Goal: Check status: Check status

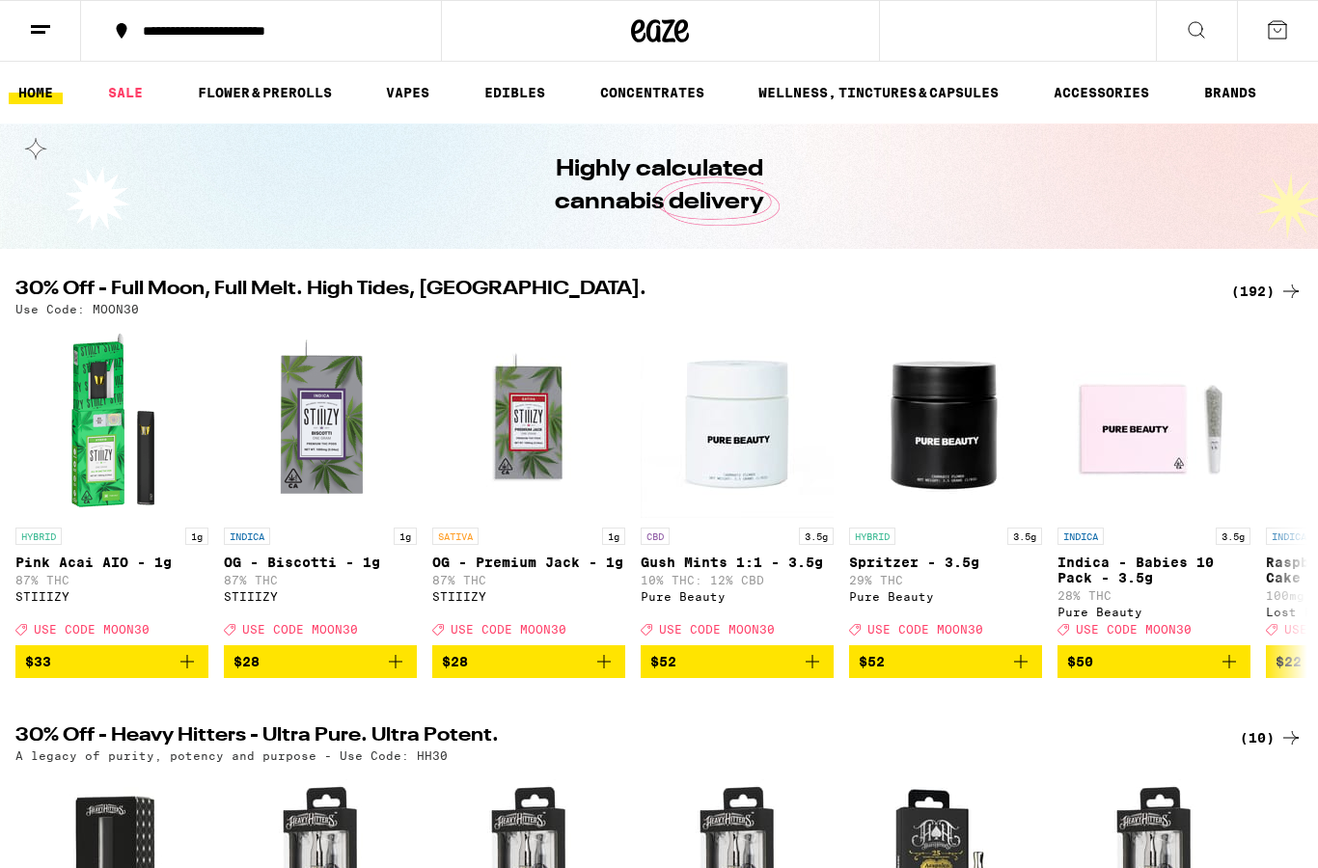
click at [48, 31] on icon at bounding box center [40, 29] width 23 height 23
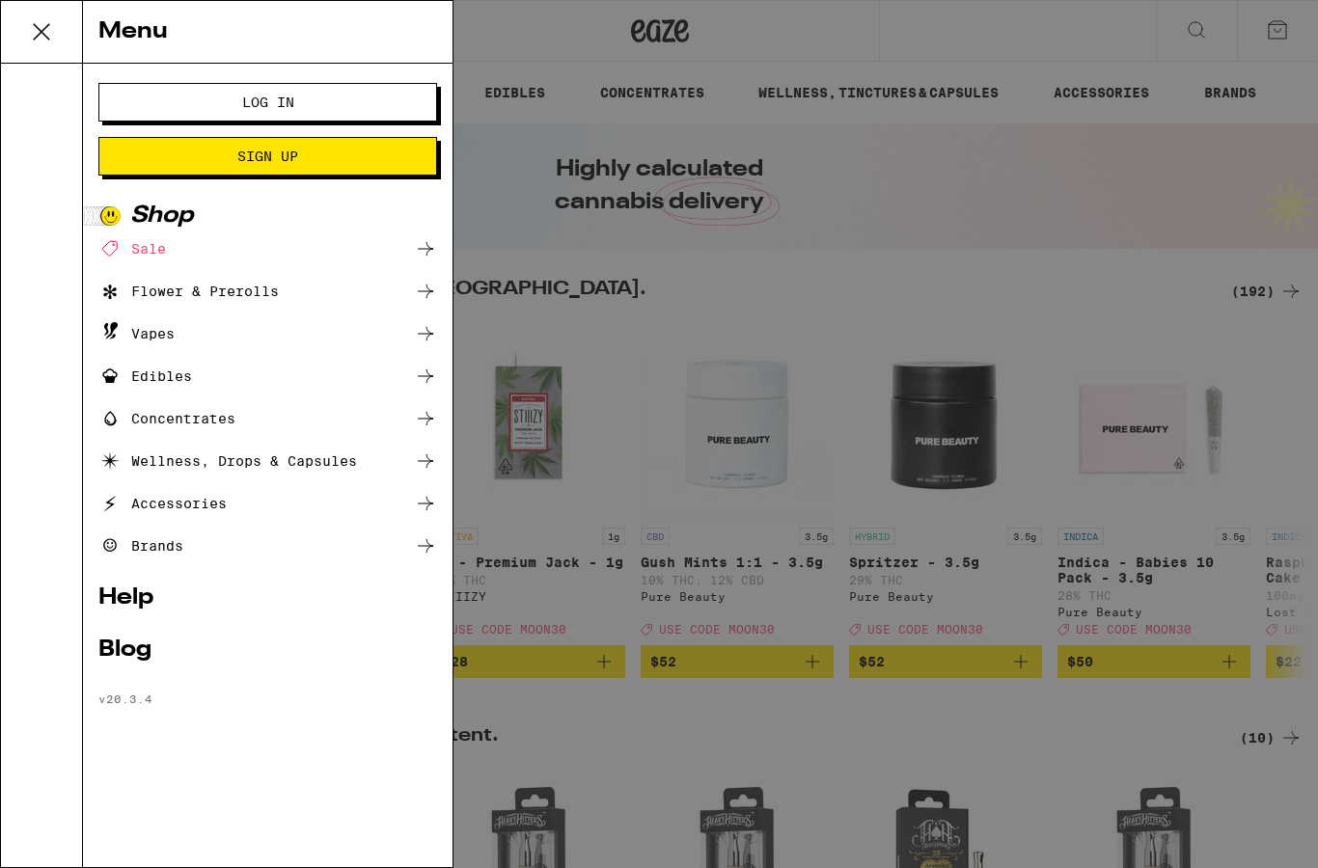
click at [280, 102] on span "Log In" at bounding box center [268, 102] width 52 height 14
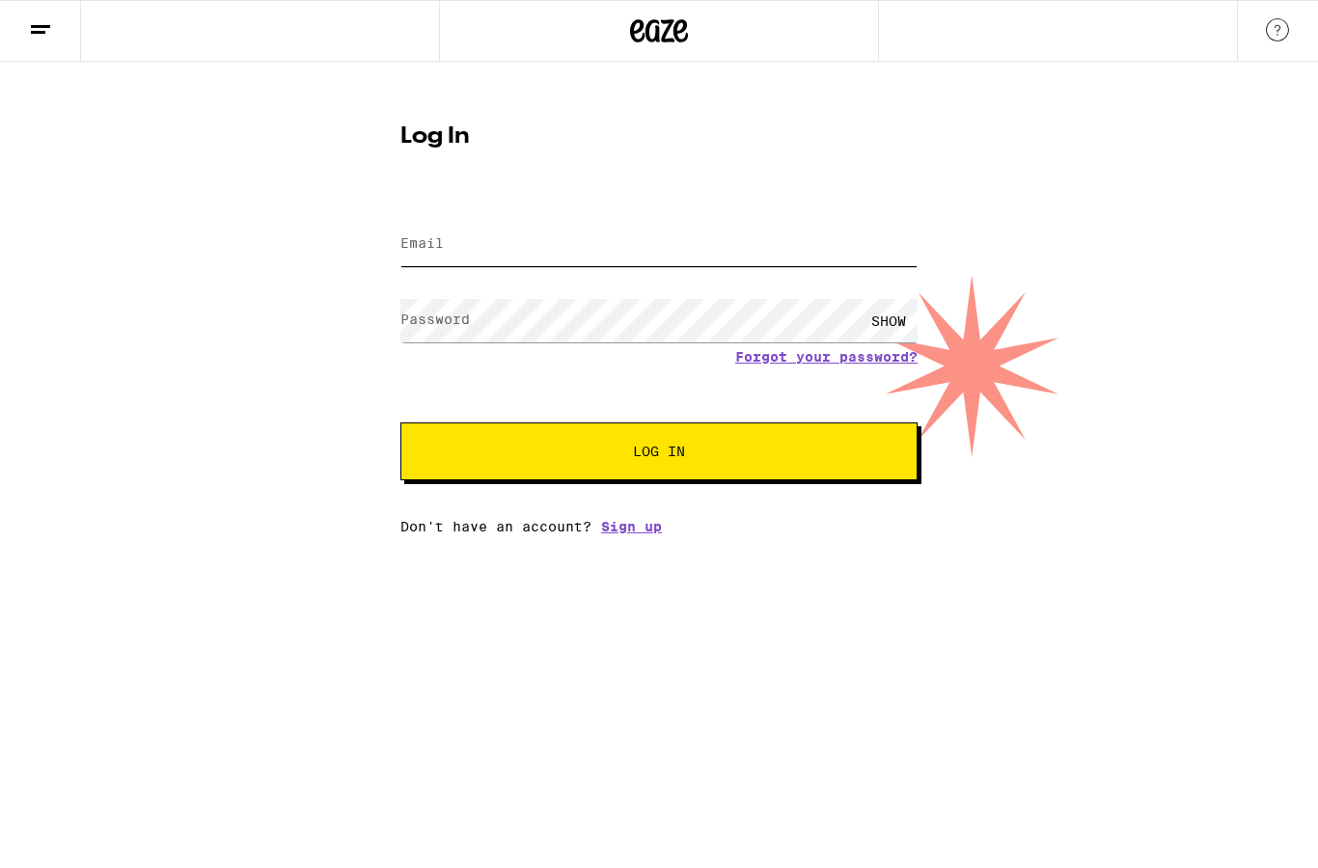
click at [620, 238] on input "Email" at bounding box center [658, 244] width 517 height 43
type input "[EMAIL_ADDRESS][DOMAIN_NAME]"
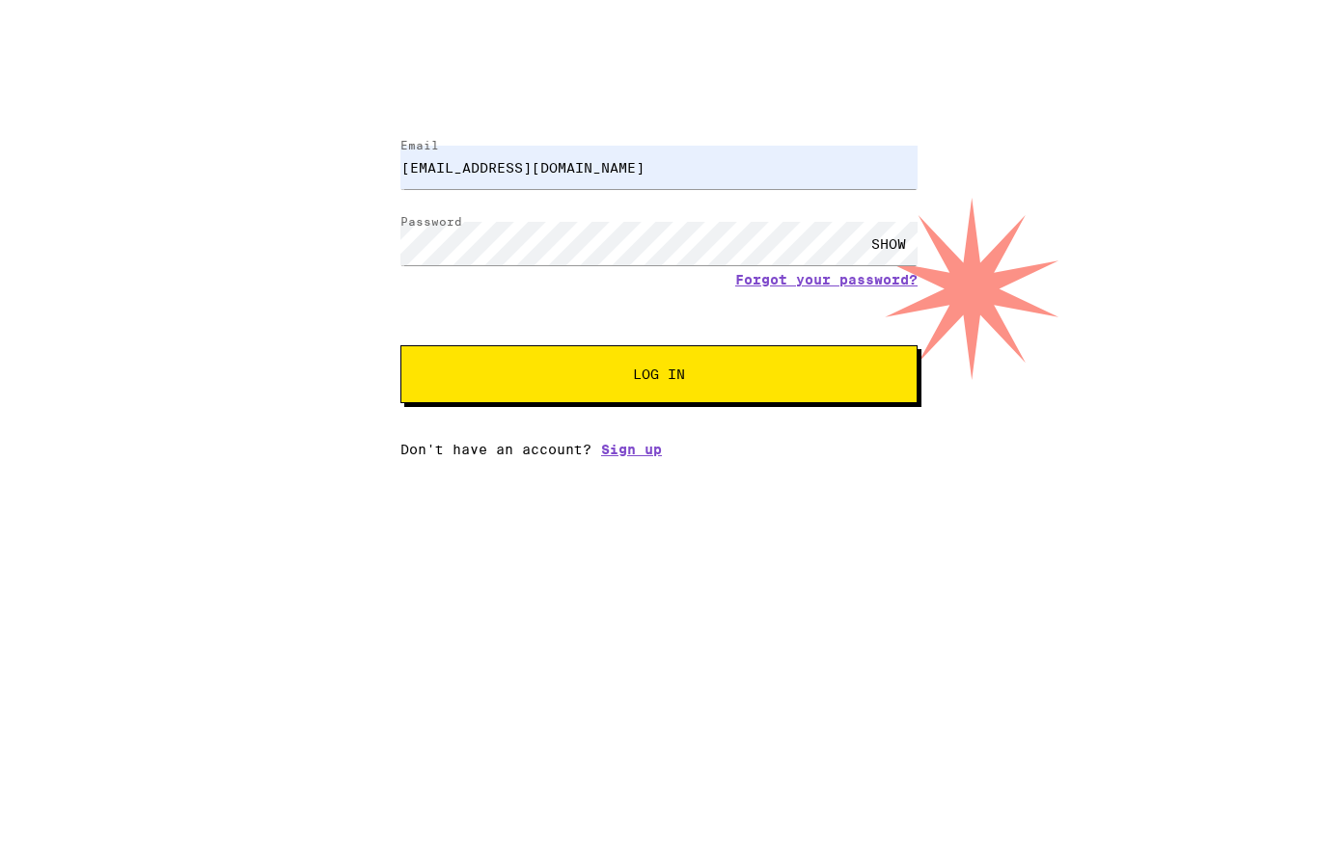
click at [715, 422] on button "Log In" at bounding box center [658, 451] width 517 height 58
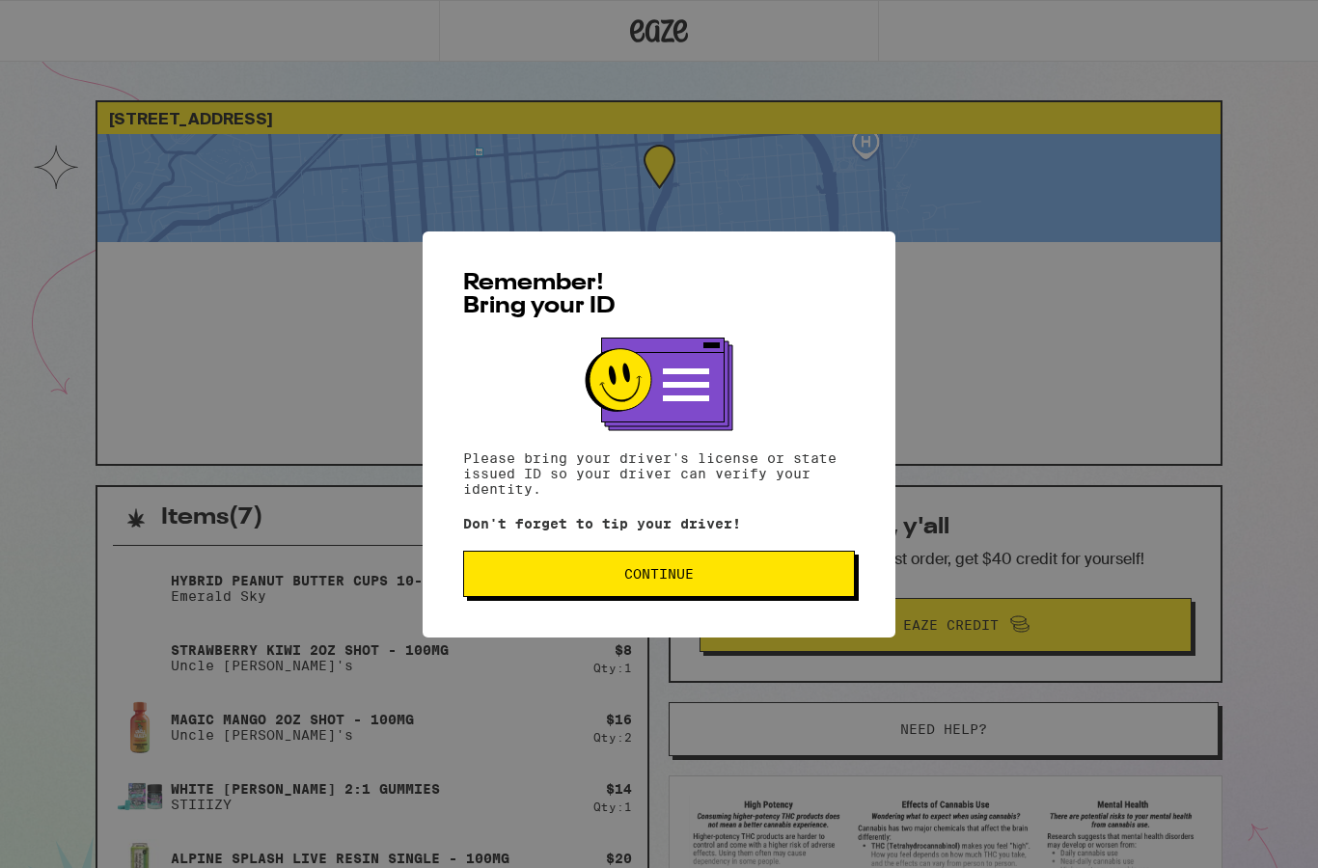
scroll to position [4, 0]
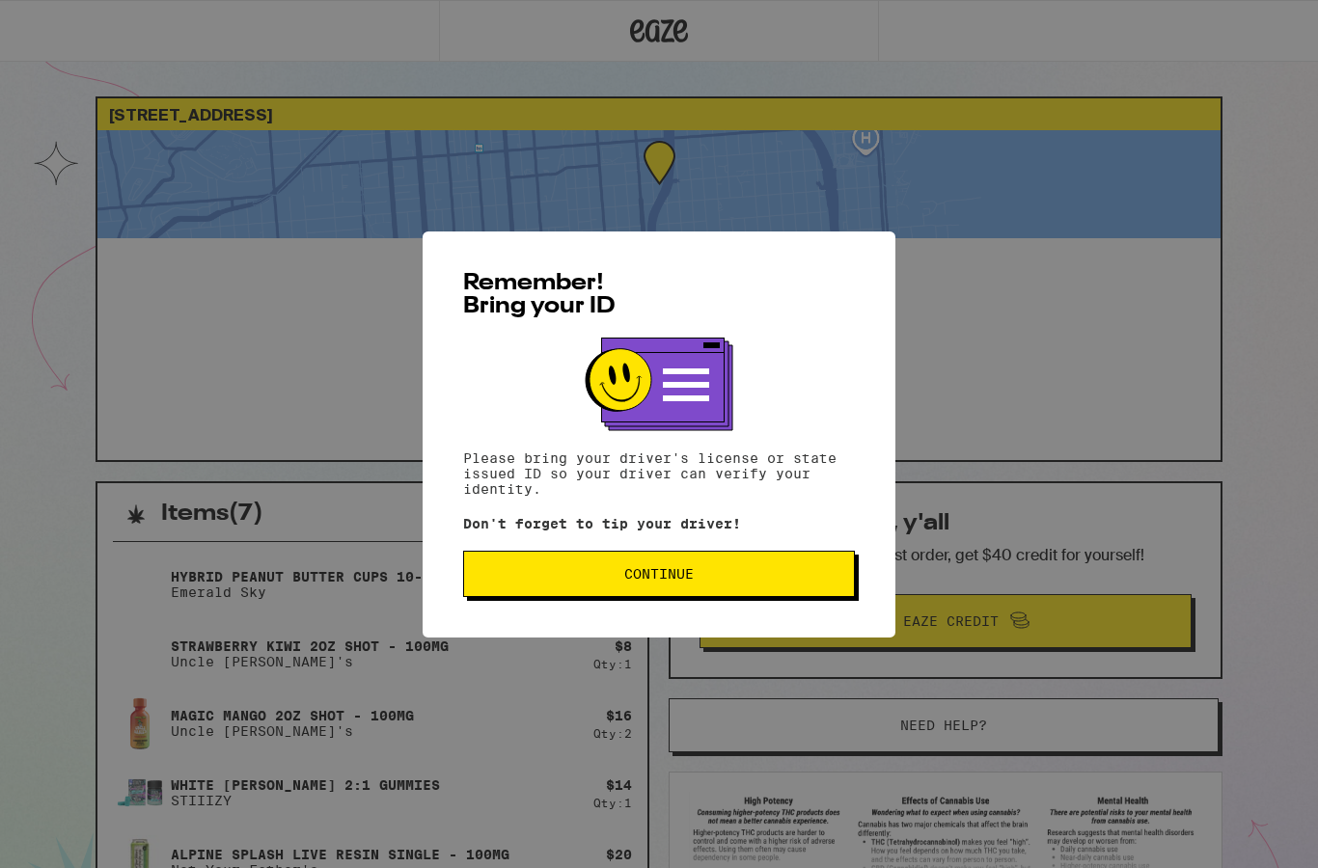
click at [770, 587] on button "Continue" at bounding box center [659, 574] width 392 height 46
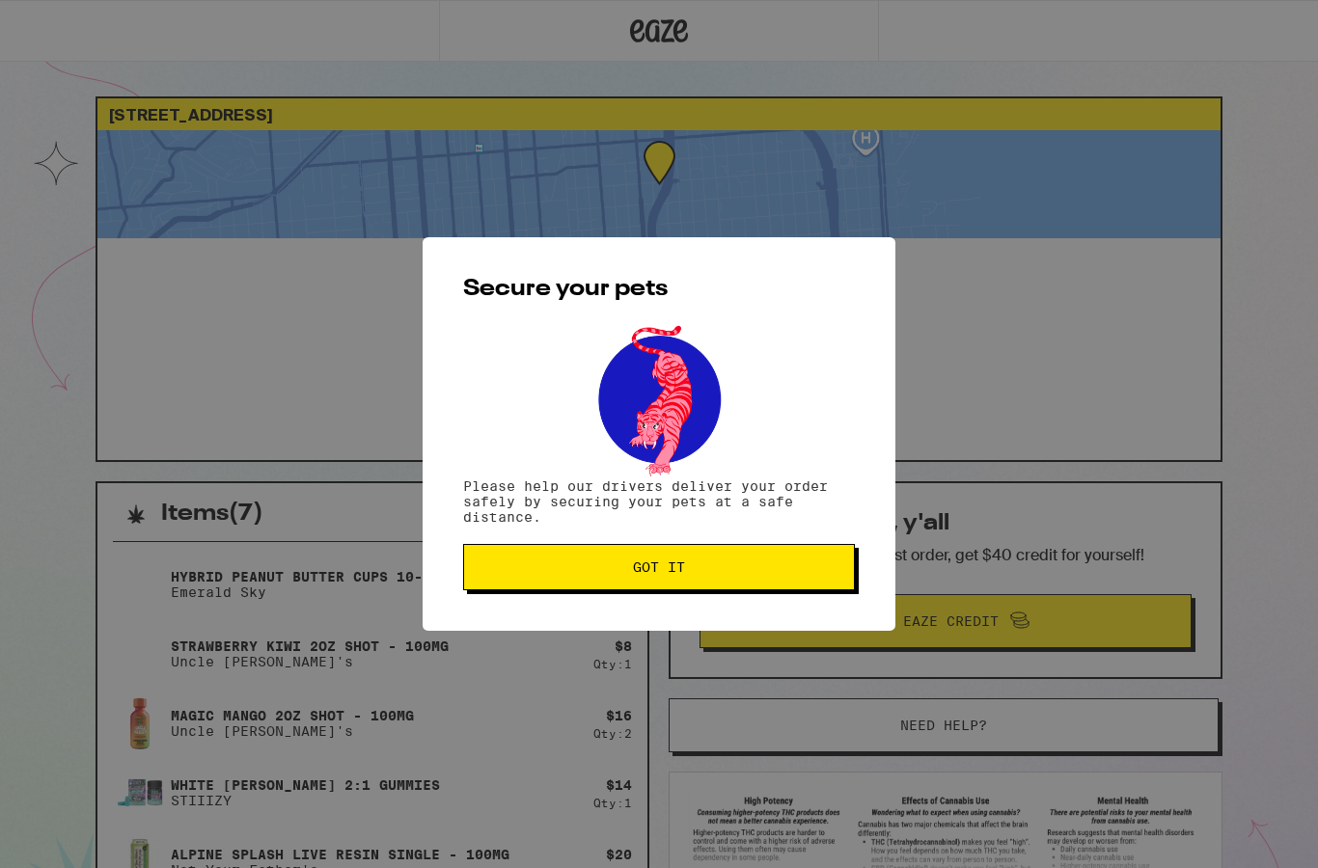
click at [803, 574] on span "Got it" at bounding box center [658, 567] width 359 height 14
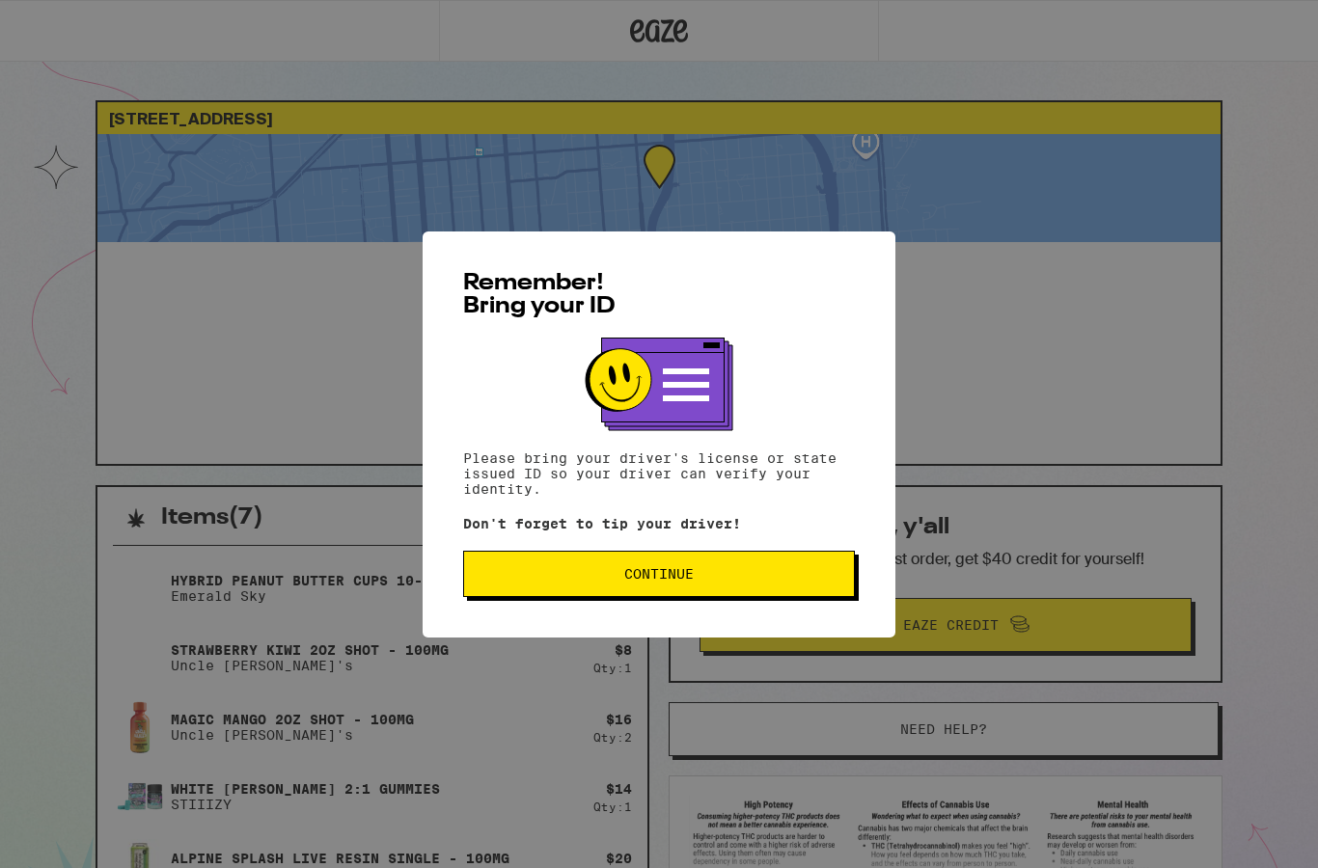
click at [760, 591] on button "Continue" at bounding box center [659, 574] width 392 height 46
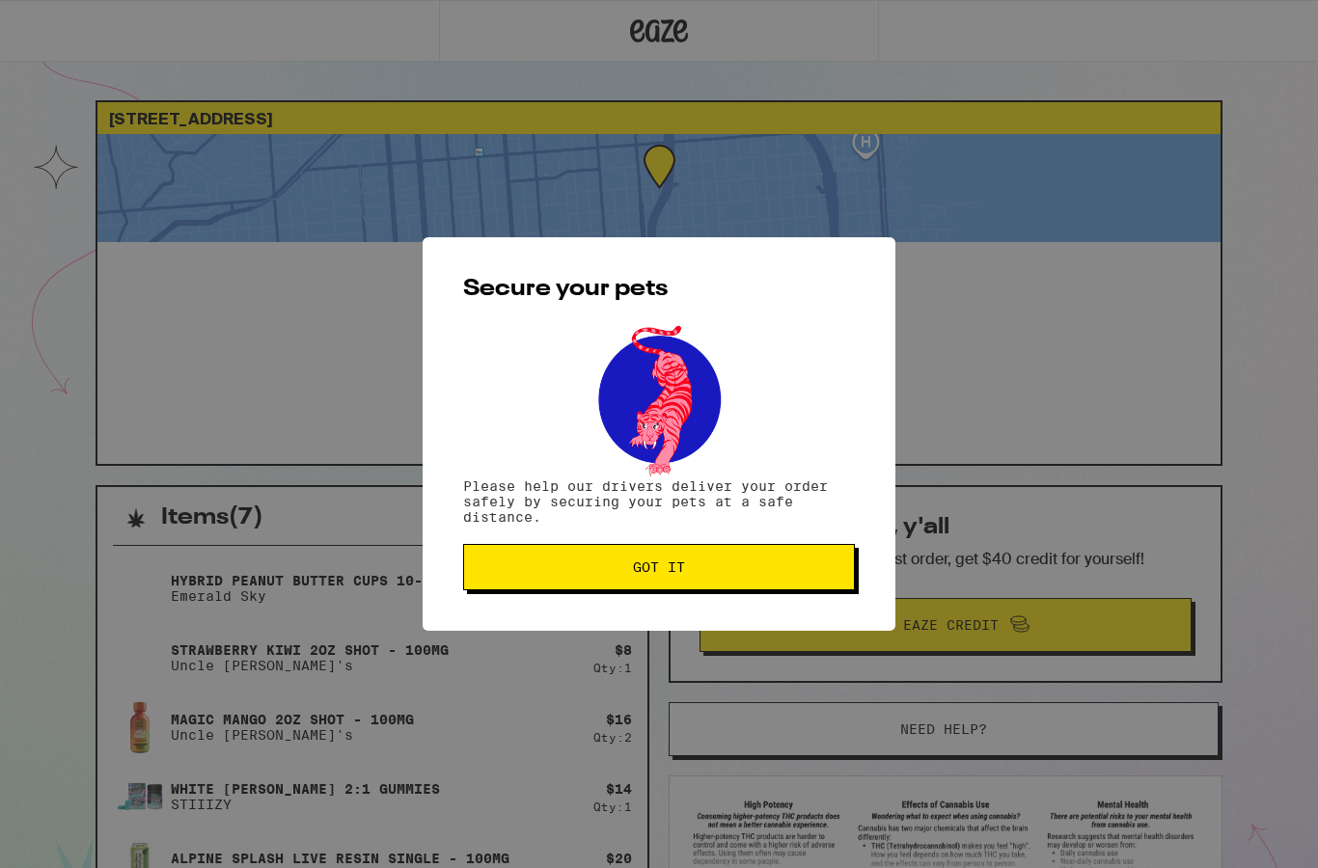
click at [788, 573] on span "Got it" at bounding box center [658, 567] width 359 height 14
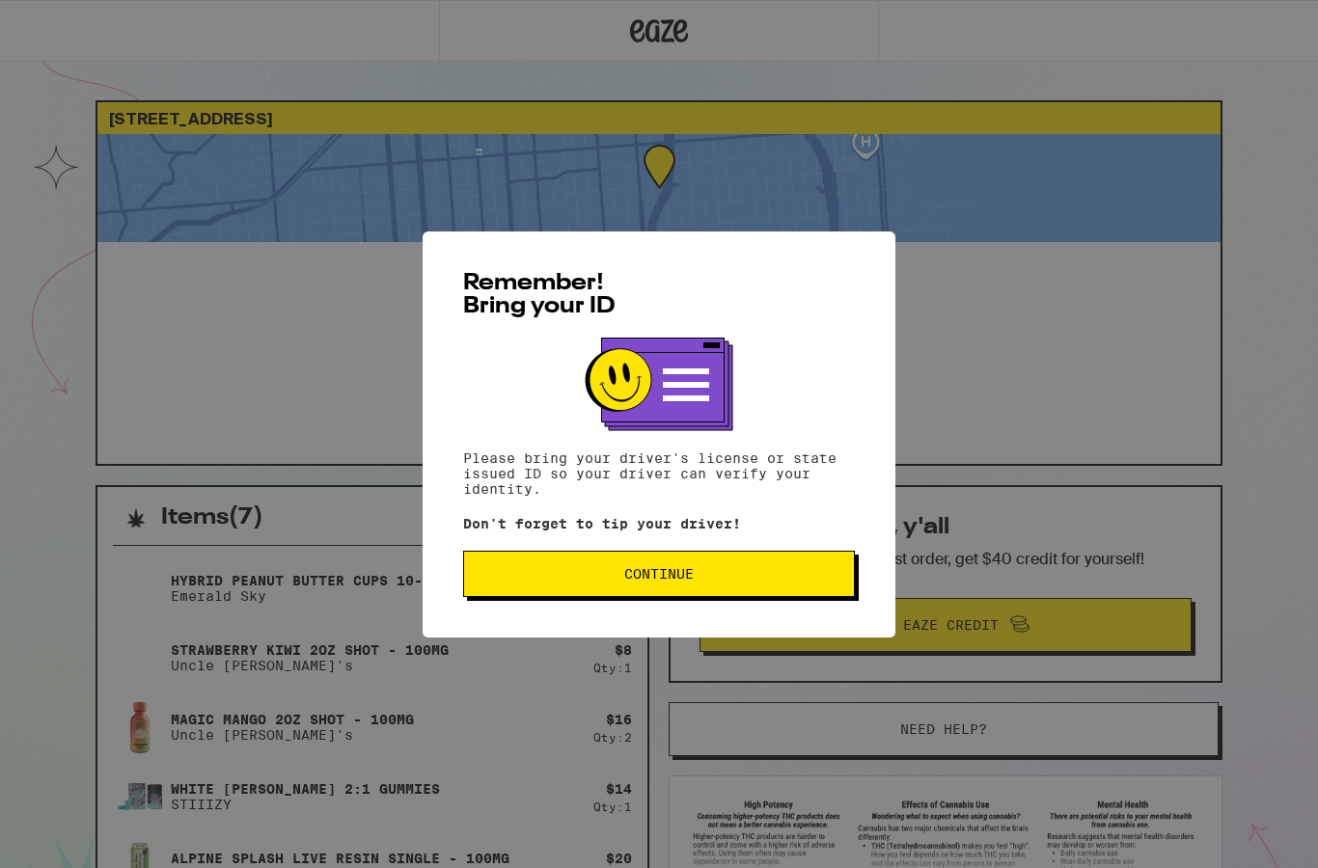
click at [745, 579] on span "Continue" at bounding box center [658, 574] width 359 height 14
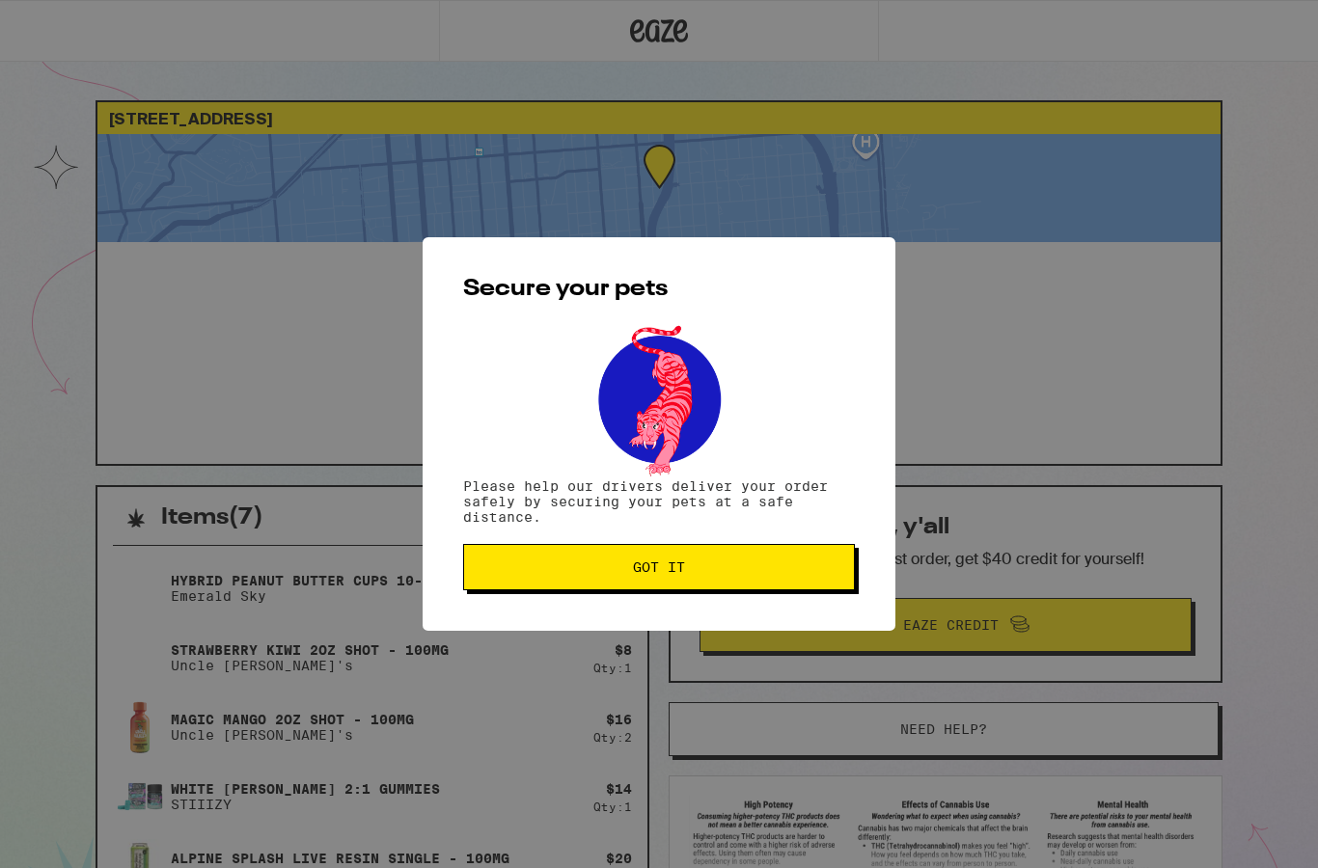
click at [771, 561] on button "Got it" at bounding box center [659, 567] width 392 height 46
